Goal: Information Seeking & Learning: Learn about a topic

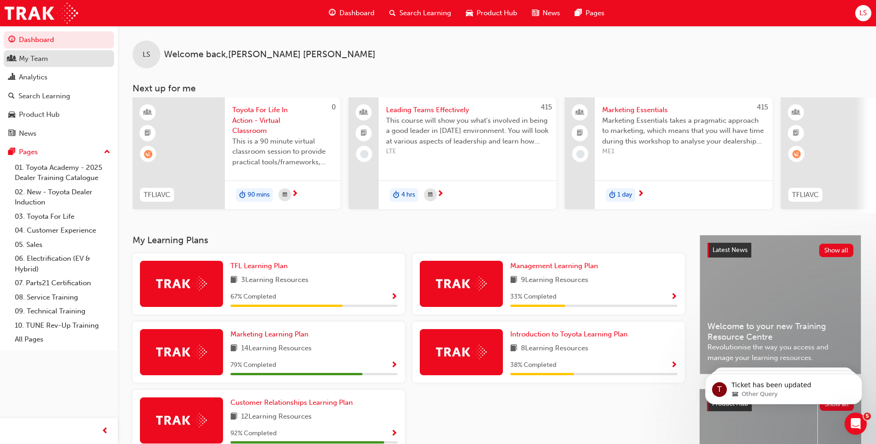
click at [55, 55] on div "My Team" at bounding box center [58, 59] width 101 height 12
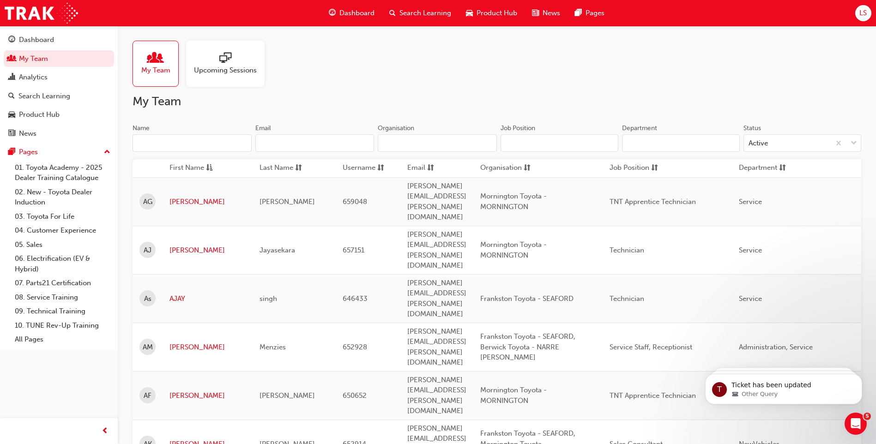
click at [193, 142] on input "Name" at bounding box center [192, 143] width 119 height 18
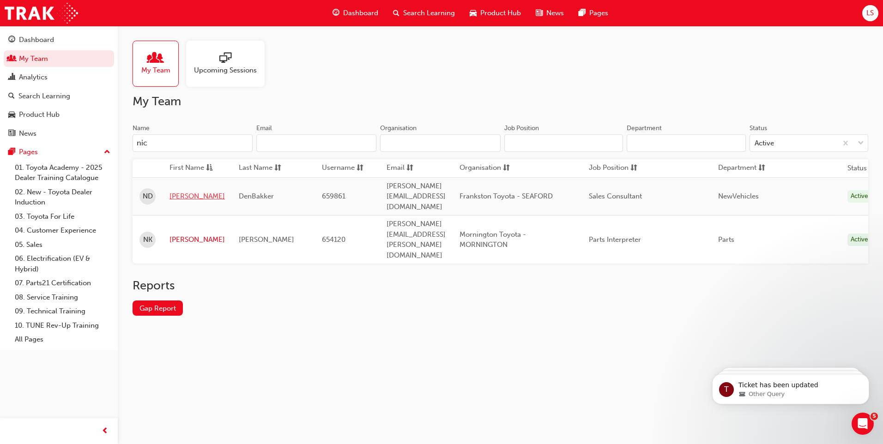
type input "nic"
click at [180, 191] on link "[PERSON_NAME]" at bounding box center [196, 196] width 55 height 11
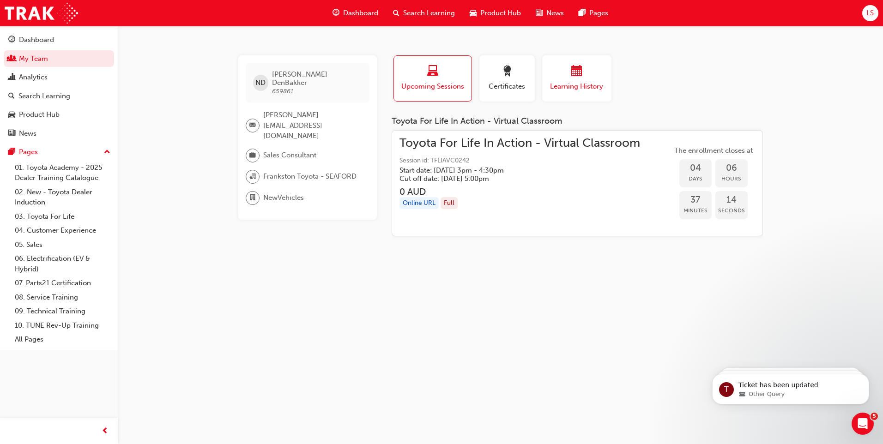
click at [577, 93] on button "Learning History" at bounding box center [576, 78] width 69 height 46
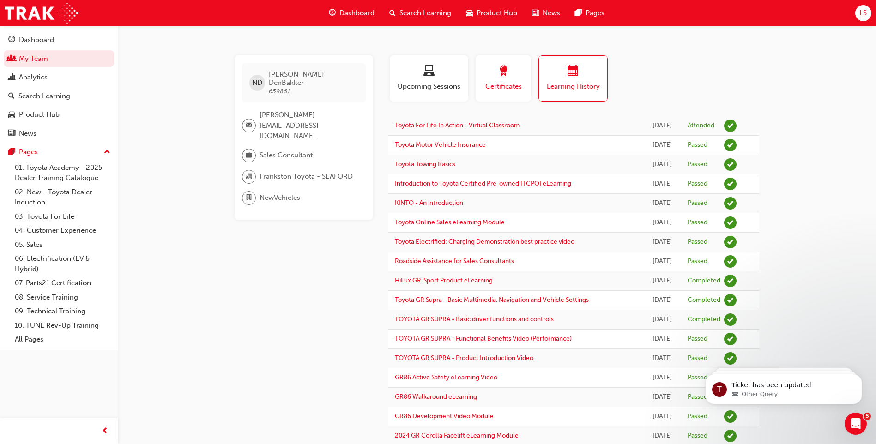
click at [527, 95] on button "Certificates" at bounding box center [503, 78] width 55 height 46
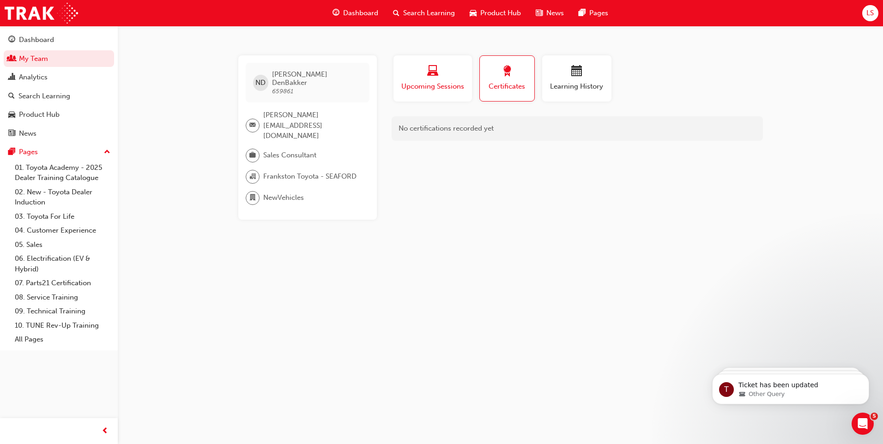
click at [438, 88] on span "Upcoming Sessions" at bounding box center [432, 86] width 65 height 11
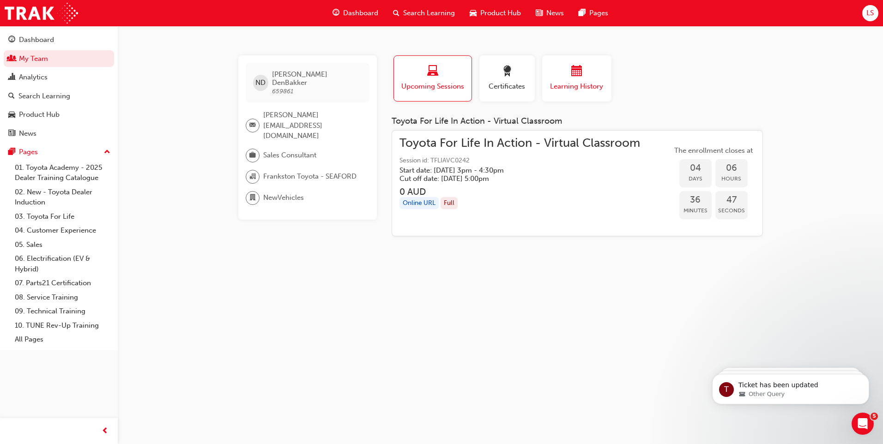
click at [559, 85] on span "Learning History" at bounding box center [576, 86] width 55 height 11
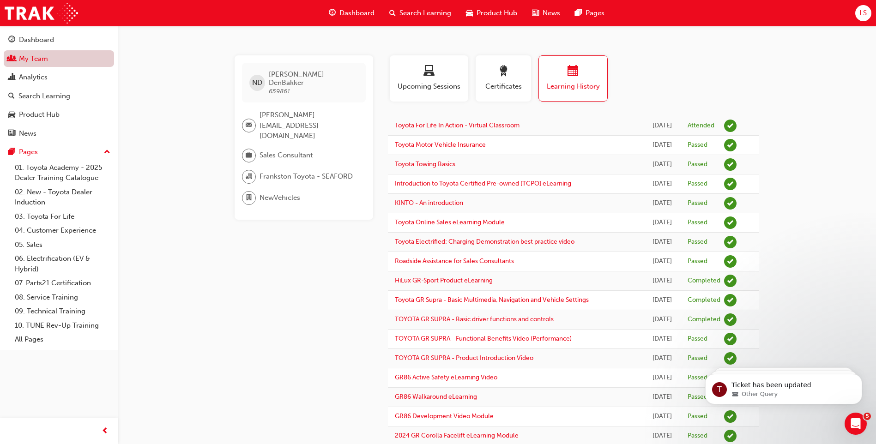
click at [59, 62] on link "My Team" at bounding box center [59, 58] width 110 height 17
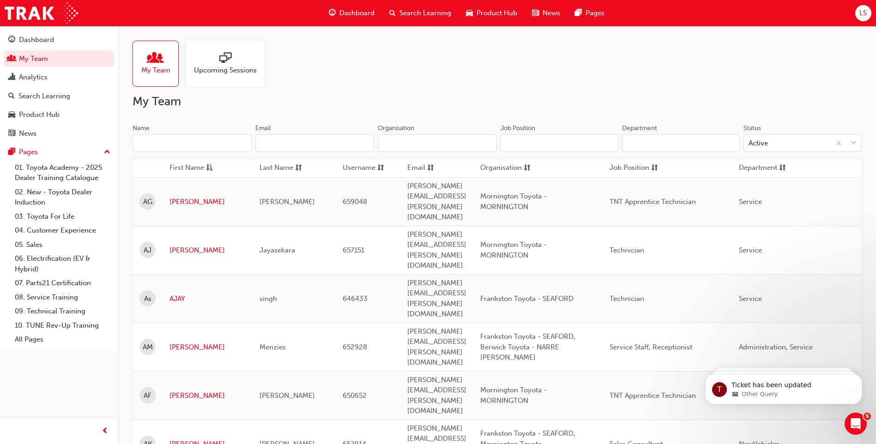
click at [179, 141] on input "Name" at bounding box center [192, 143] width 119 height 18
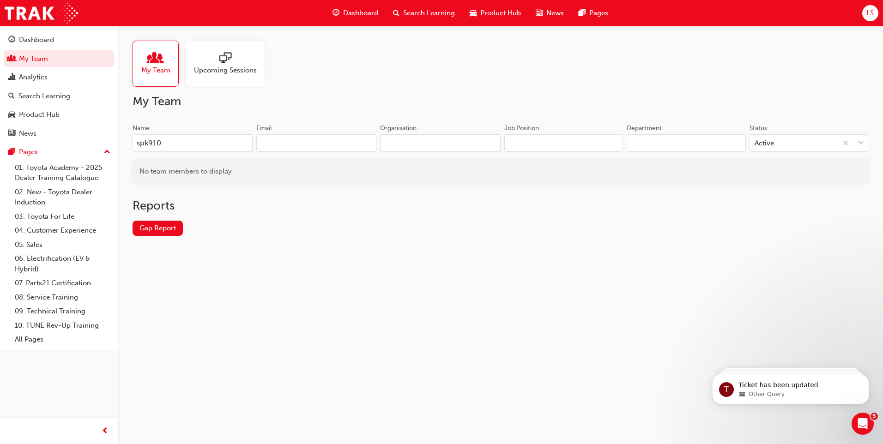
type input "spk910"
click at [170, 72] on div "My Team" at bounding box center [156, 64] width 46 height 46
drag, startPoint x: 170, startPoint y: 143, endPoint x: 18, endPoint y: 166, distance: 154.6
click at [39, 159] on div "Dashboard My Team Analytics Search Learning Product Hub News Pages Pages 01. To…" at bounding box center [441, 222] width 883 height 444
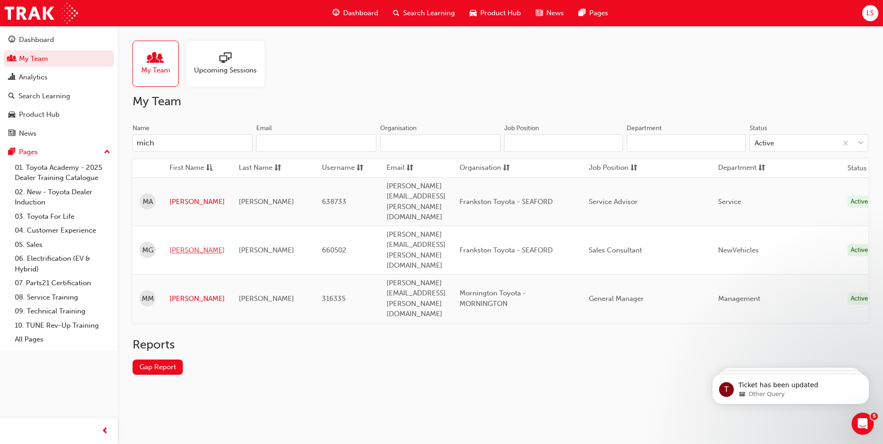
type input "mich"
drag, startPoint x: 181, startPoint y: 210, endPoint x: 207, endPoint y: 209, distance: 25.9
click at [181, 245] on link "[PERSON_NAME]" at bounding box center [196, 250] width 55 height 11
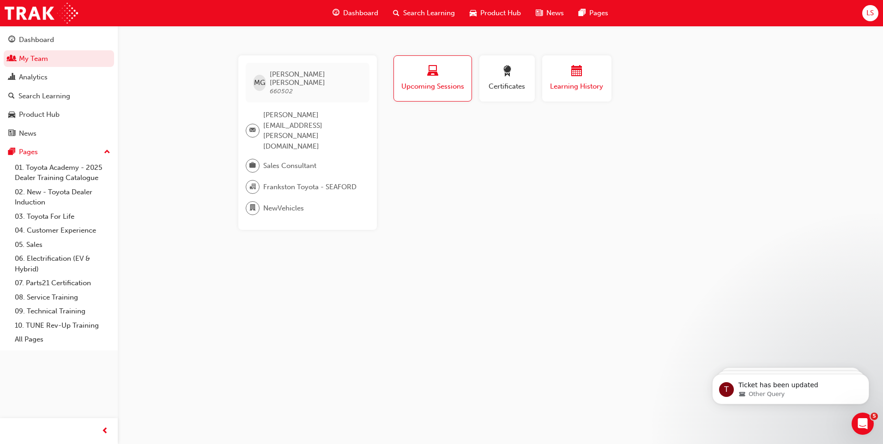
click at [574, 81] on div "Learning History" at bounding box center [576, 79] width 55 height 26
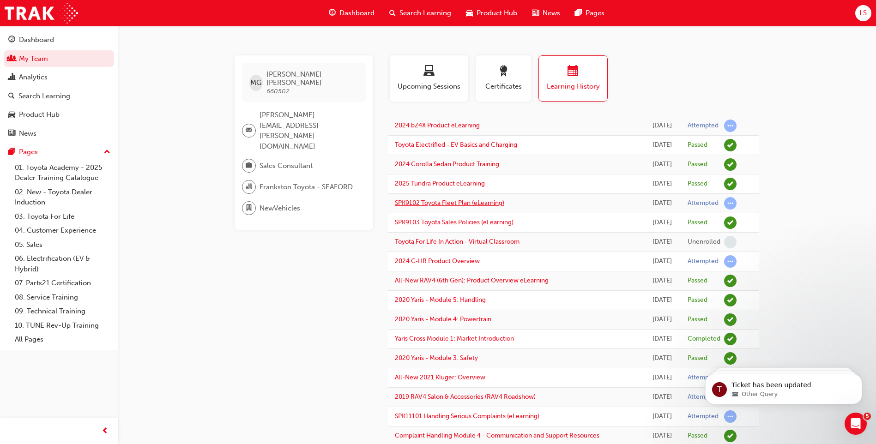
click at [503, 199] on link "SPK9102 Toyota Fleet Plan (eLearning)" at bounding box center [449, 203] width 109 height 8
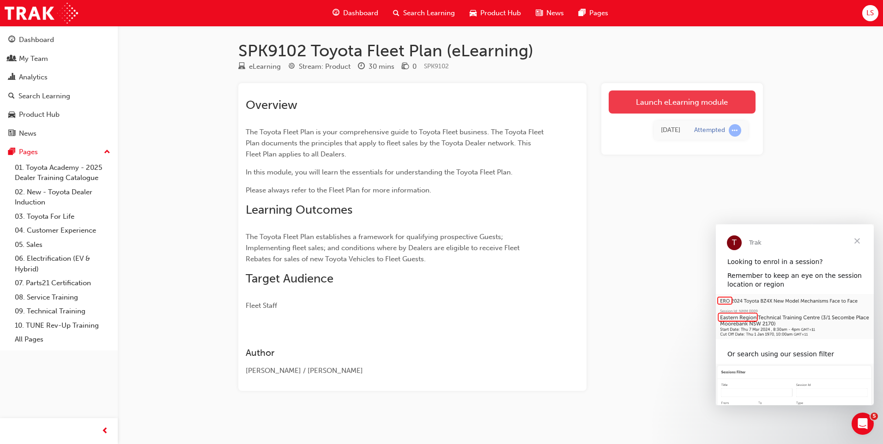
click at [716, 98] on link "Launch eLearning module" at bounding box center [682, 101] width 147 height 23
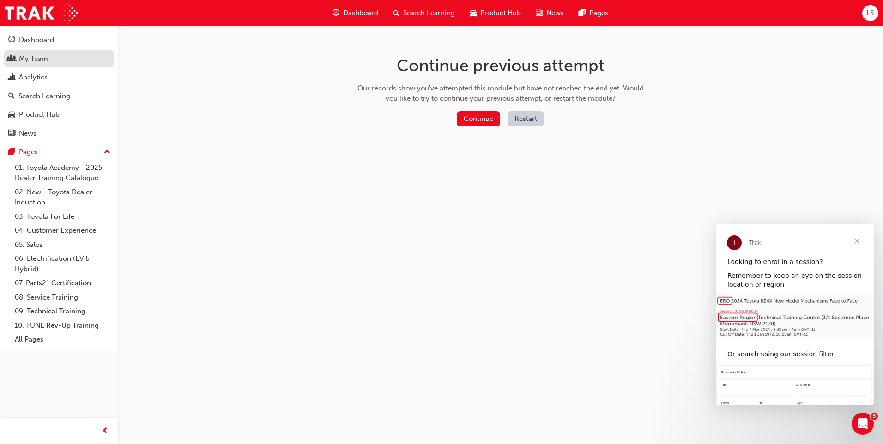
drag, startPoint x: 34, startPoint y: 63, endPoint x: 24, endPoint y: 50, distance: 16.4
click at [34, 63] on div "My Team" at bounding box center [33, 59] width 29 height 11
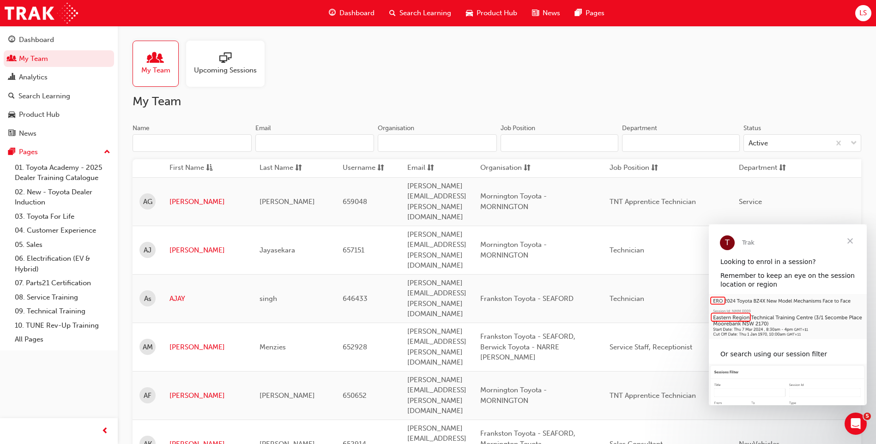
click at [417, 16] on span "Search Learning" at bounding box center [425, 13] width 52 height 11
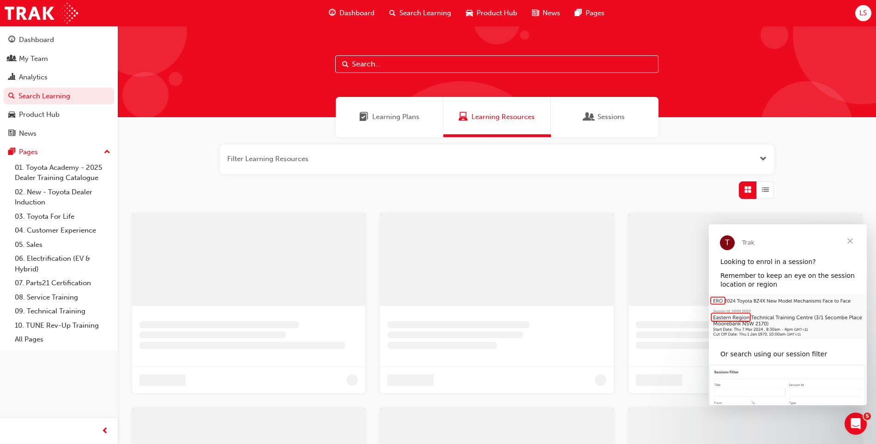
click at [403, 63] on input "text" at bounding box center [496, 64] width 323 height 18
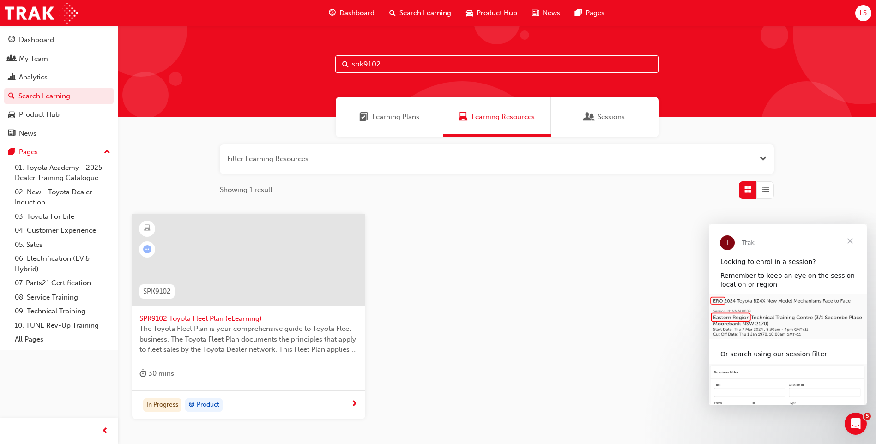
type input "spk9102"
click at [241, 316] on span "SPK9102 Toyota Fleet Plan (eLearning)" at bounding box center [248, 318] width 218 height 11
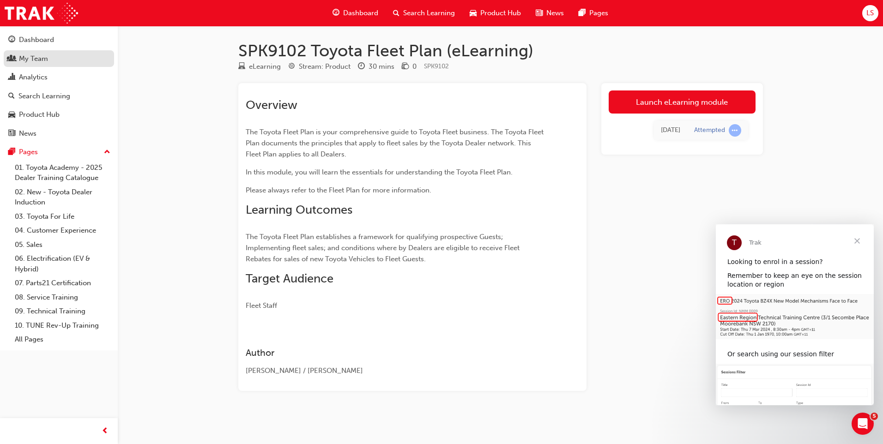
click at [33, 60] on div "My Team" at bounding box center [33, 59] width 29 height 11
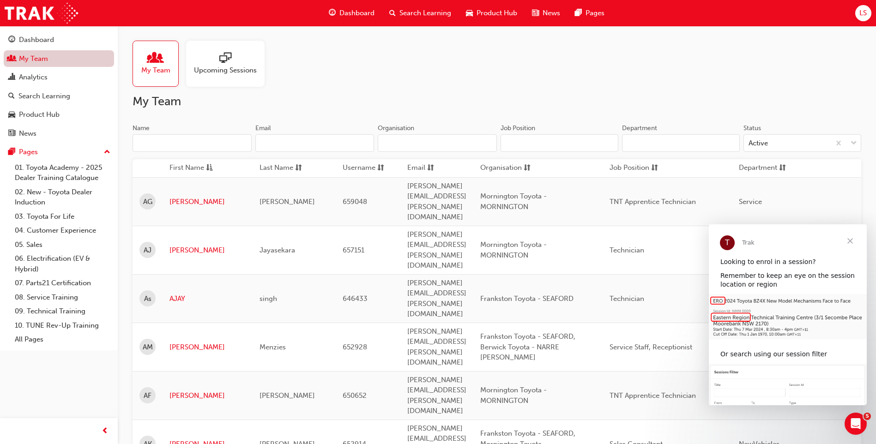
drag, startPoint x: 70, startPoint y: 60, endPoint x: 84, endPoint y: 58, distance: 13.5
click at [71, 60] on link "My Team" at bounding box center [59, 58] width 110 height 17
click at [433, 7] on div "Search Learning" at bounding box center [420, 13] width 77 height 19
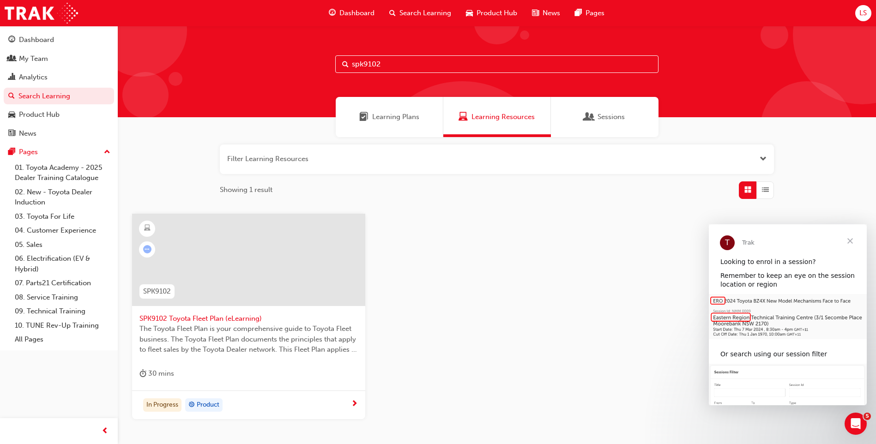
click at [226, 378] on div "30 mins" at bounding box center [248, 375] width 218 height 15
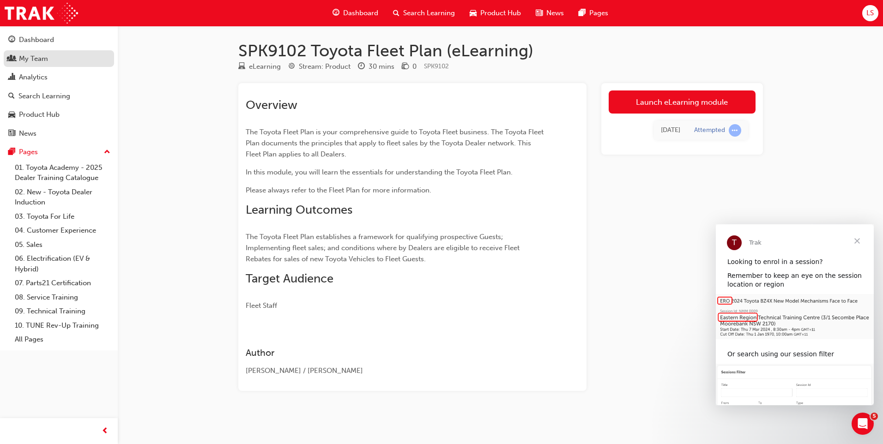
click at [51, 58] on div "My Team" at bounding box center [58, 59] width 101 height 12
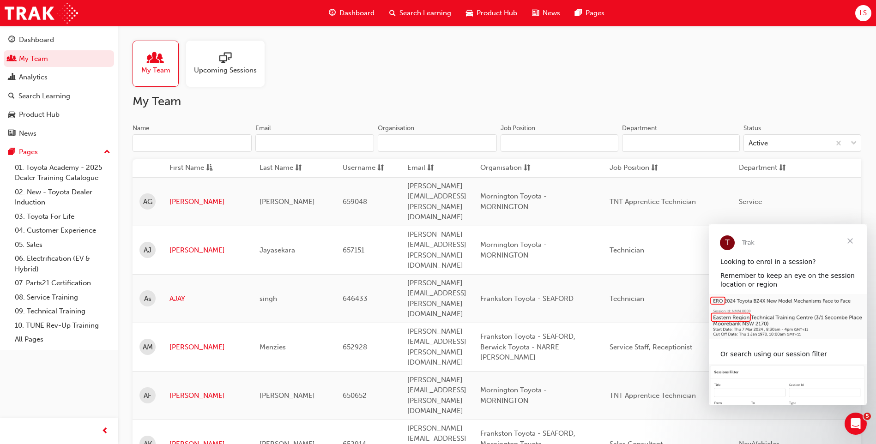
click at [416, 16] on span "Search Learning" at bounding box center [425, 13] width 52 height 11
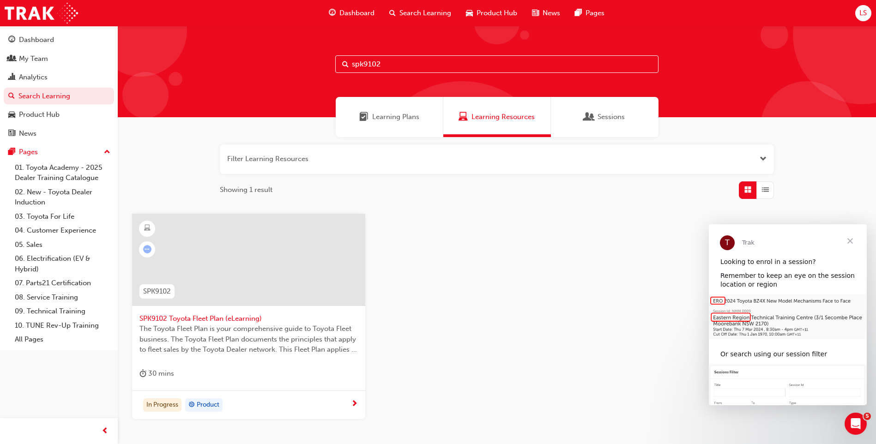
click at [394, 66] on input "spk9102" at bounding box center [496, 64] width 323 height 18
click at [394, 64] on input "spk9102" at bounding box center [496, 64] width 323 height 18
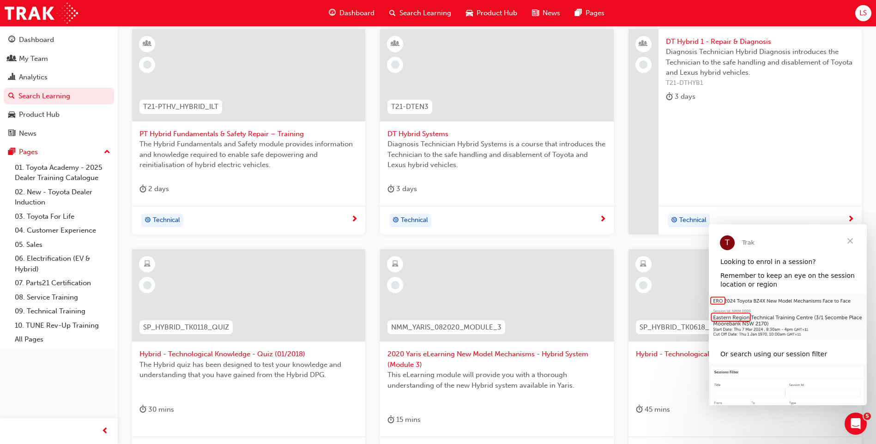
scroll to position [319, 0]
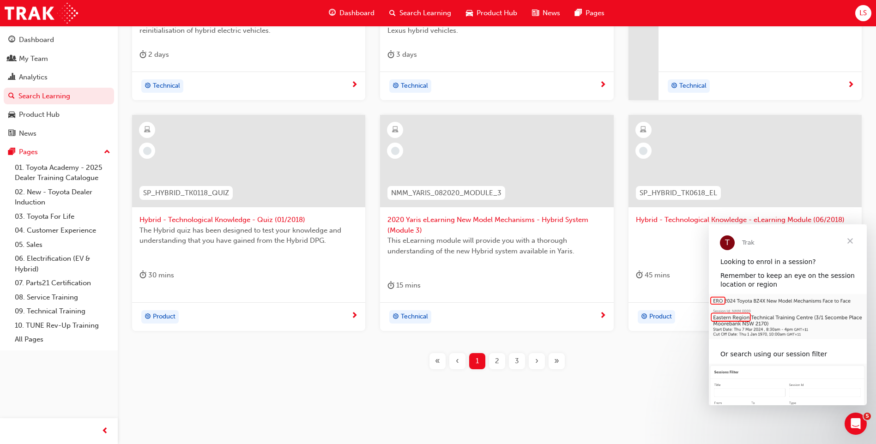
click at [495, 362] on span "2" at bounding box center [497, 361] width 4 height 11
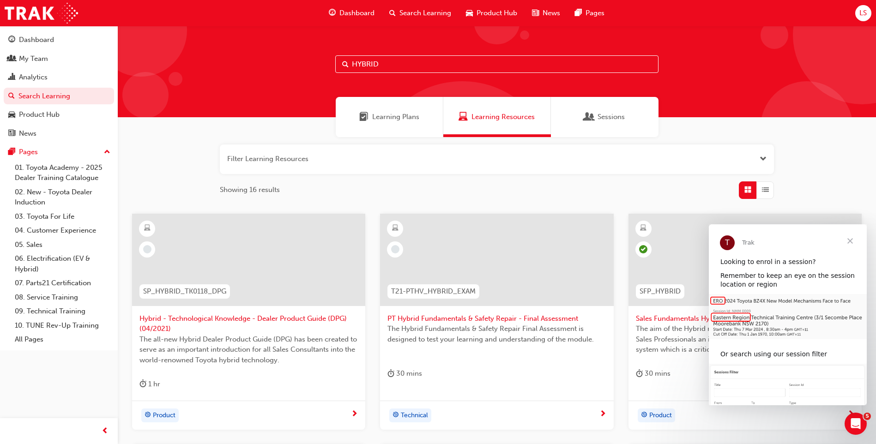
click at [388, 62] on input "HYBRID" at bounding box center [496, 64] width 323 height 18
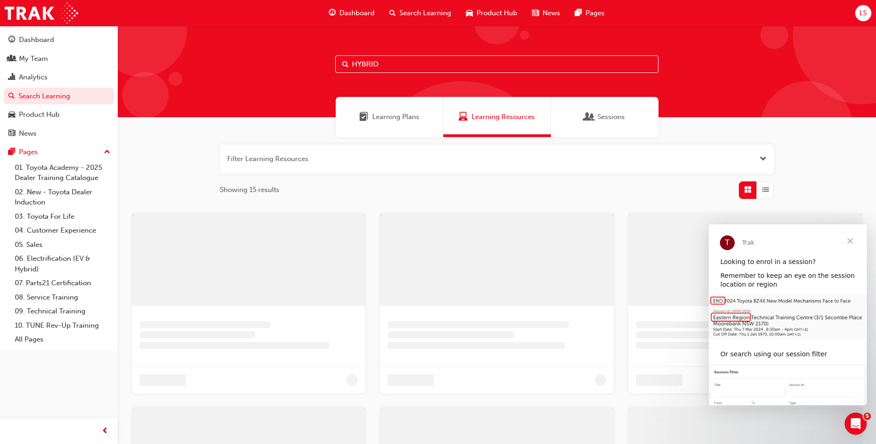
type input "HYBRID"
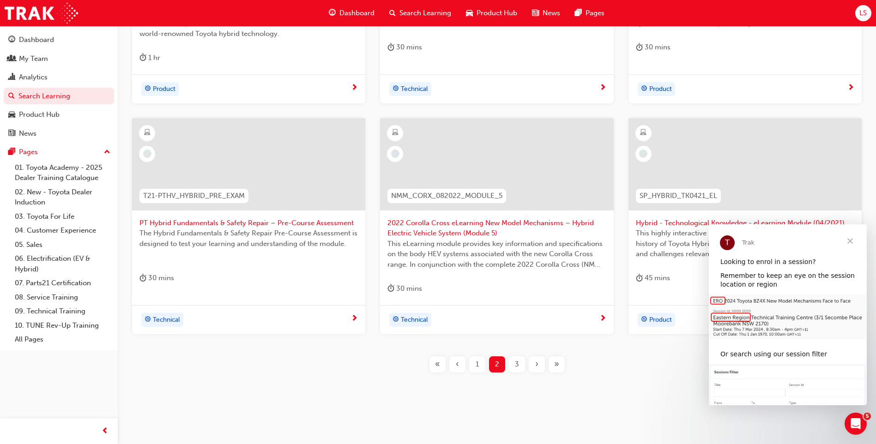
scroll to position [330, 0]
click at [515, 366] on span "3" at bounding box center [517, 361] width 4 height 11
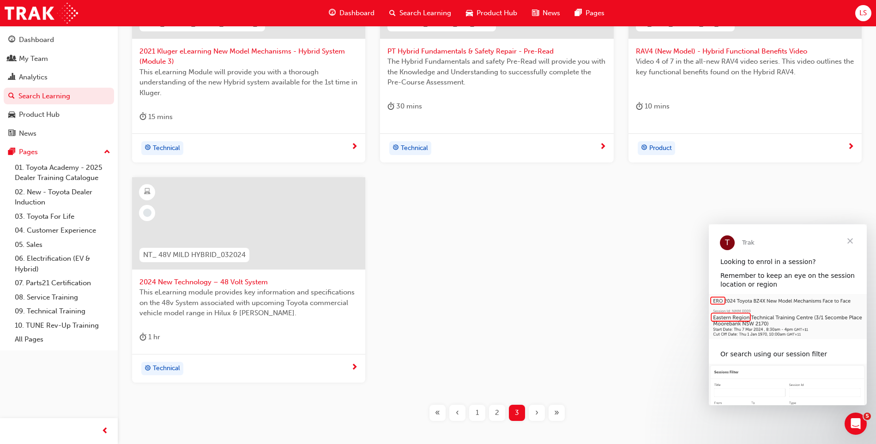
scroll to position [273, 0]
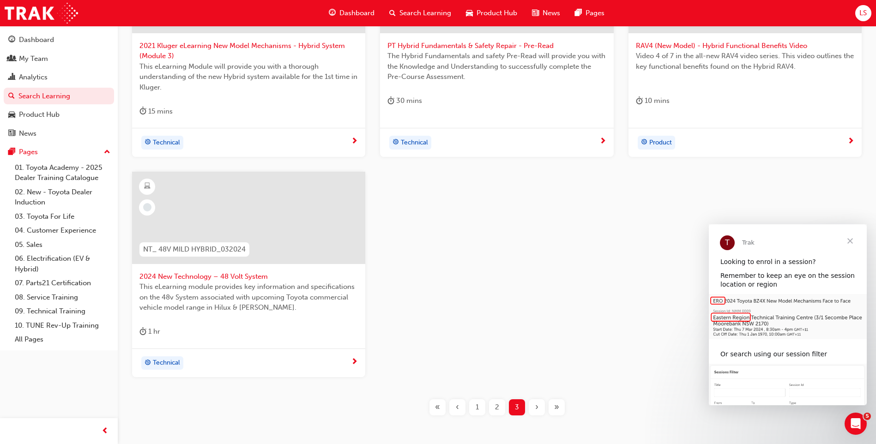
click at [474, 412] on div "1" at bounding box center [477, 407] width 16 height 16
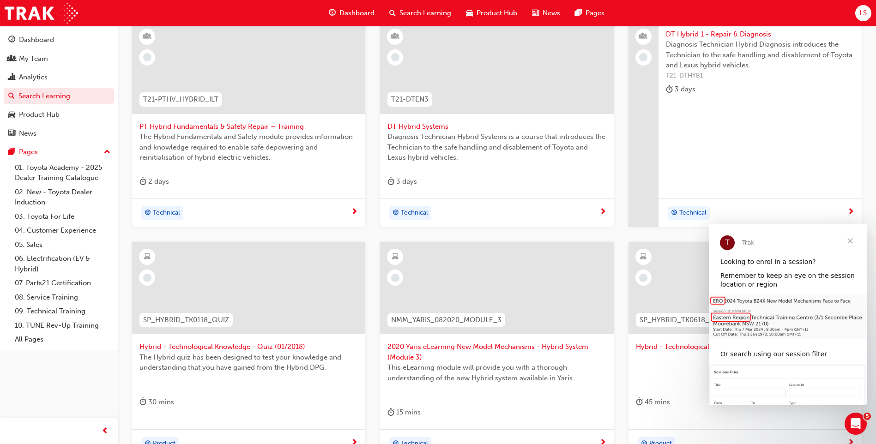
scroll to position [319, 0]
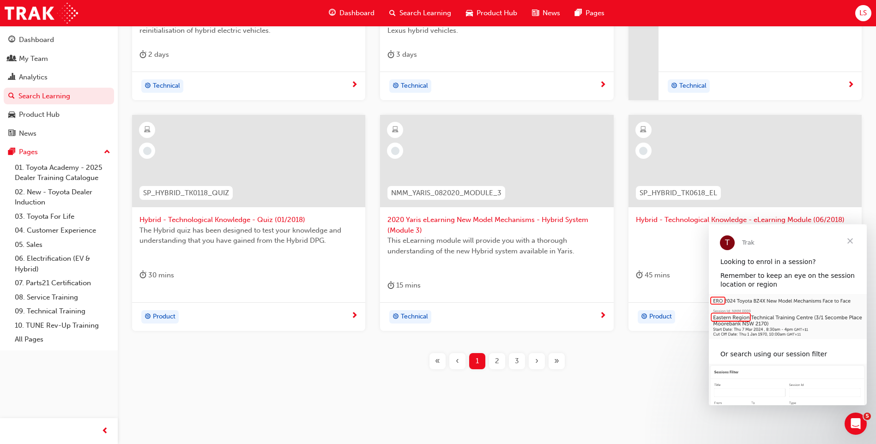
click at [494, 358] on div "2" at bounding box center [497, 361] width 16 height 16
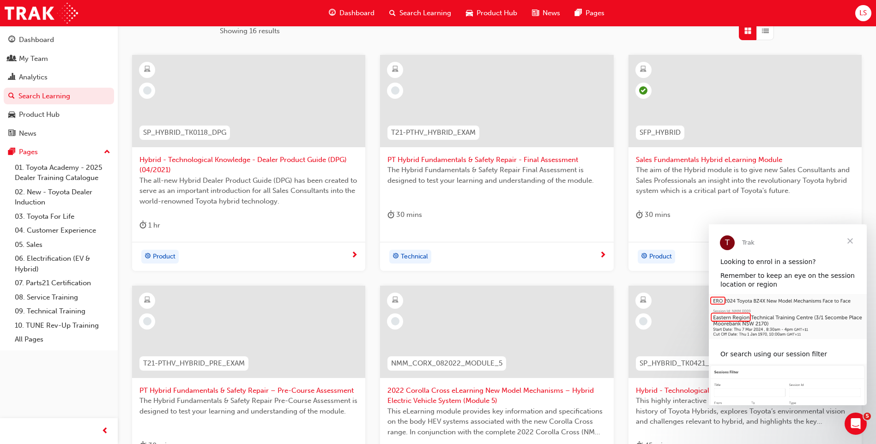
scroll to position [330, 0]
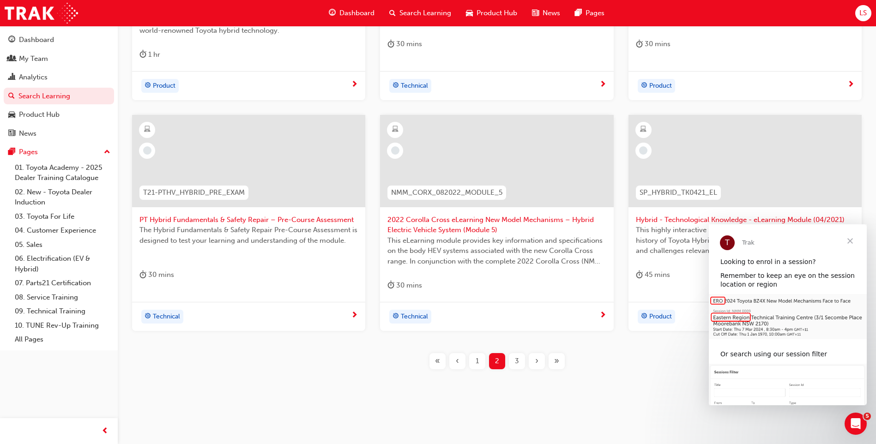
click at [520, 359] on div "3" at bounding box center [517, 361] width 16 height 16
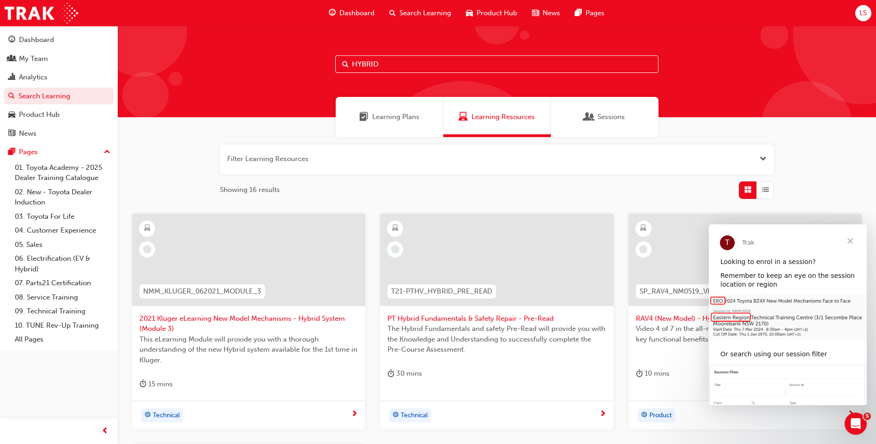
scroll to position [277, 0]
